Goal: Navigation & Orientation: Find specific page/section

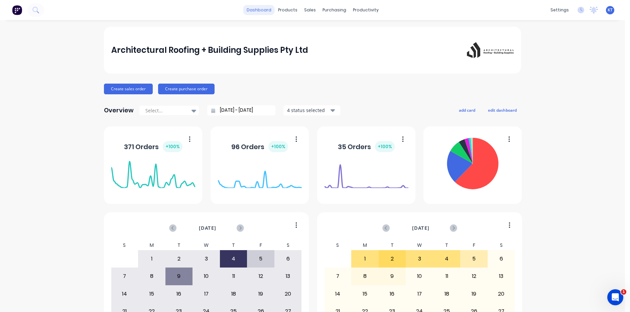
click at [263, 11] on link "dashboard" at bounding box center [258, 10] width 31 height 10
click at [259, 8] on link "dashboard" at bounding box center [258, 10] width 31 height 10
click at [340, 26] on link "Purchase Orders" at bounding box center [359, 31] width 89 height 13
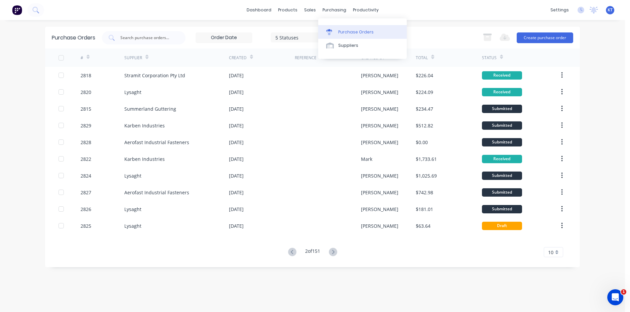
click at [369, 29] on div "Purchase Orders" at bounding box center [355, 32] width 35 height 6
click at [371, 33] on div "Workflow" at bounding box center [377, 32] width 20 height 6
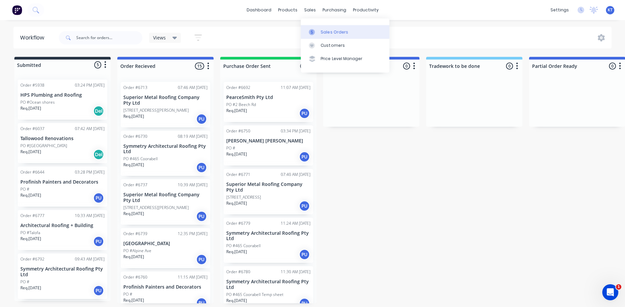
click at [337, 33] on div "Sales Orders" at bounding box center [334, 32] width 27 height 6
